Goal: Find specific page/section: Find specific page/section

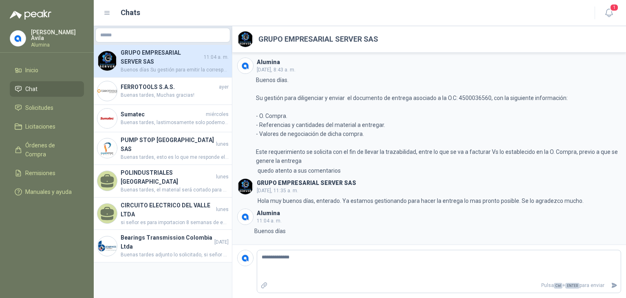
scroll to position [23, 0]
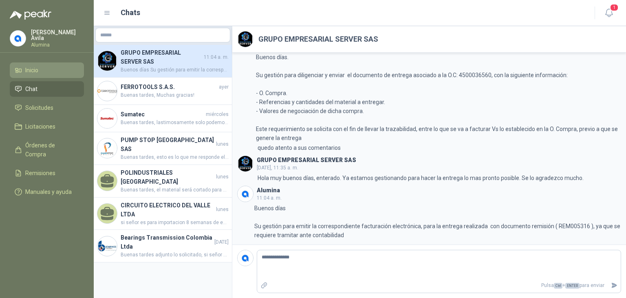
click at [36, 68] on span "Inicio" at bounding box center [31, 70] width 13 height 9
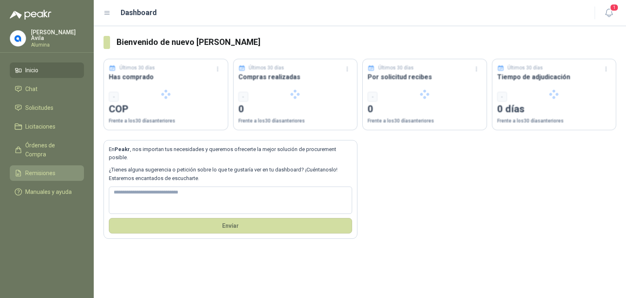
click at [40, 168] on span "Remisiones" at bounding box center [40, 172] width 30 height 9
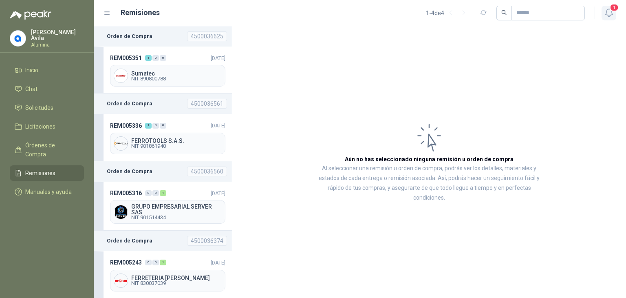
click at [611, 11] on icon "button" at bounding box center [609, 13] width 10 height 10
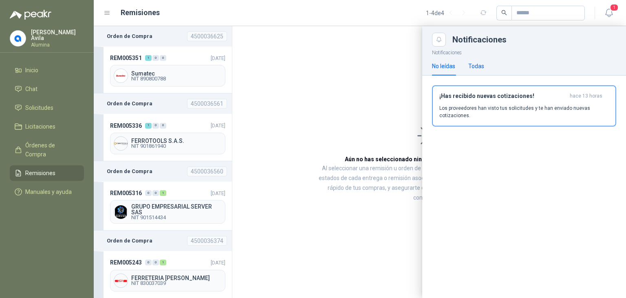
click at [474, 62] on div "Todas" at bounding box center [477, 66] width 16 height 9
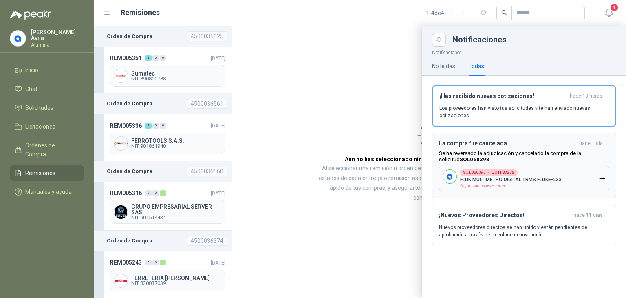
click at [494, 175] on b "COT187275" at bounding box center [503, 172] width 23 height 4
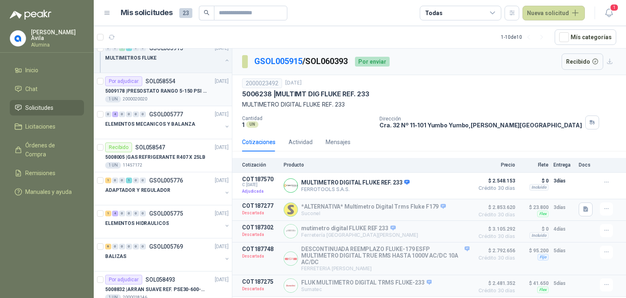
scroll to position [122, 0]
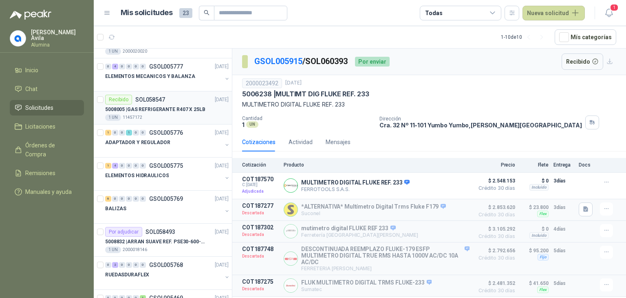
click at [167, 113] on div "5008005 | GAS REFRIGERANTE R407 X 25LB" at bounding box center [167, 109] width 124 height 10
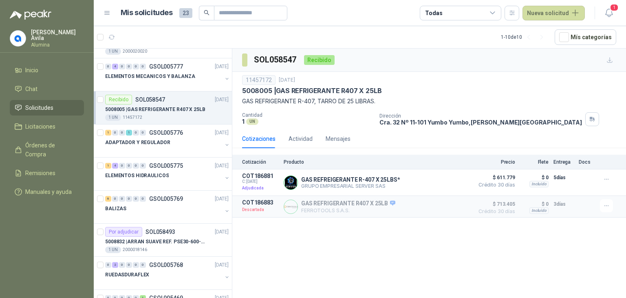
click at [170, 107] on p "5008005 | GAS REFRIGERANTE R407 X 25LB" at bounding box center [155, 110] width 100 height 8
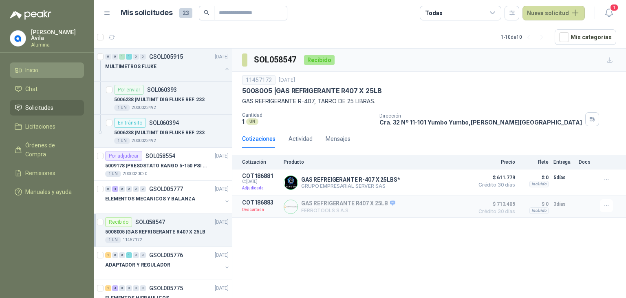
click at [27, 68] on span "Inicio" at bounding box center [31, 70] width 13 height 9
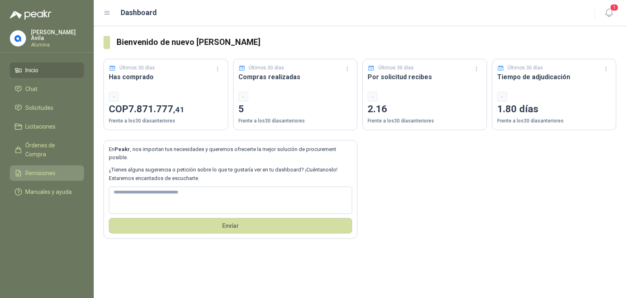
click at [42, 168] on span "Remisiones" at bounding box center [40, 172] width 30 height 9
